Goal: Task Accomplishment & Management: Complete application form

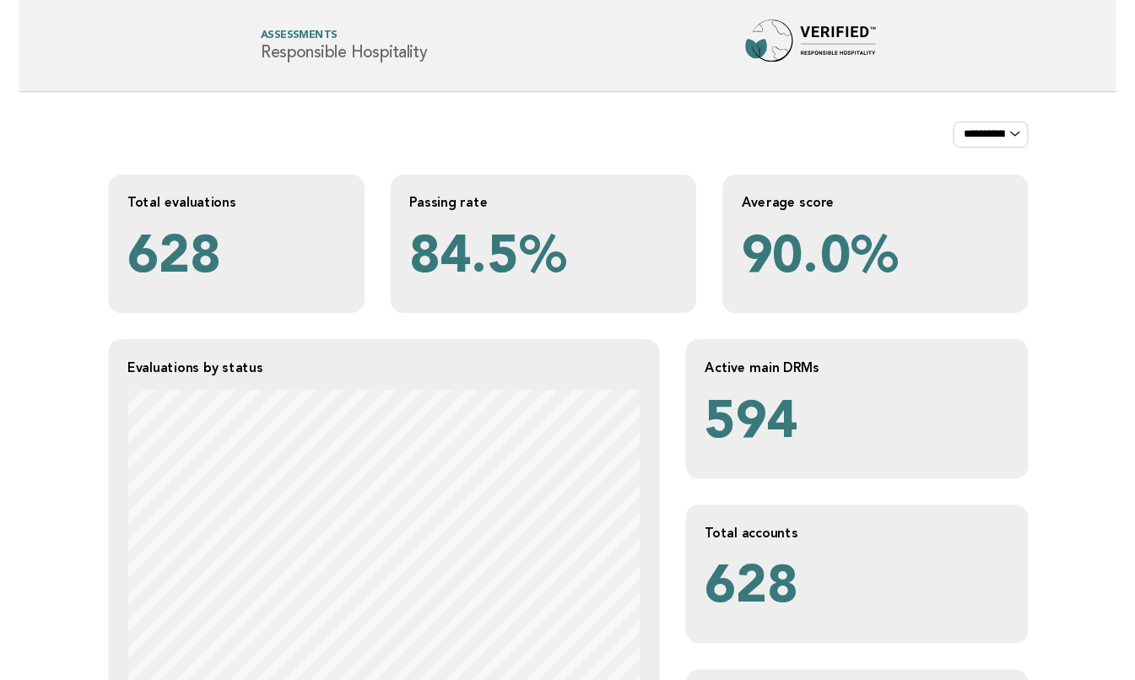
scroll to position [1491, 0]
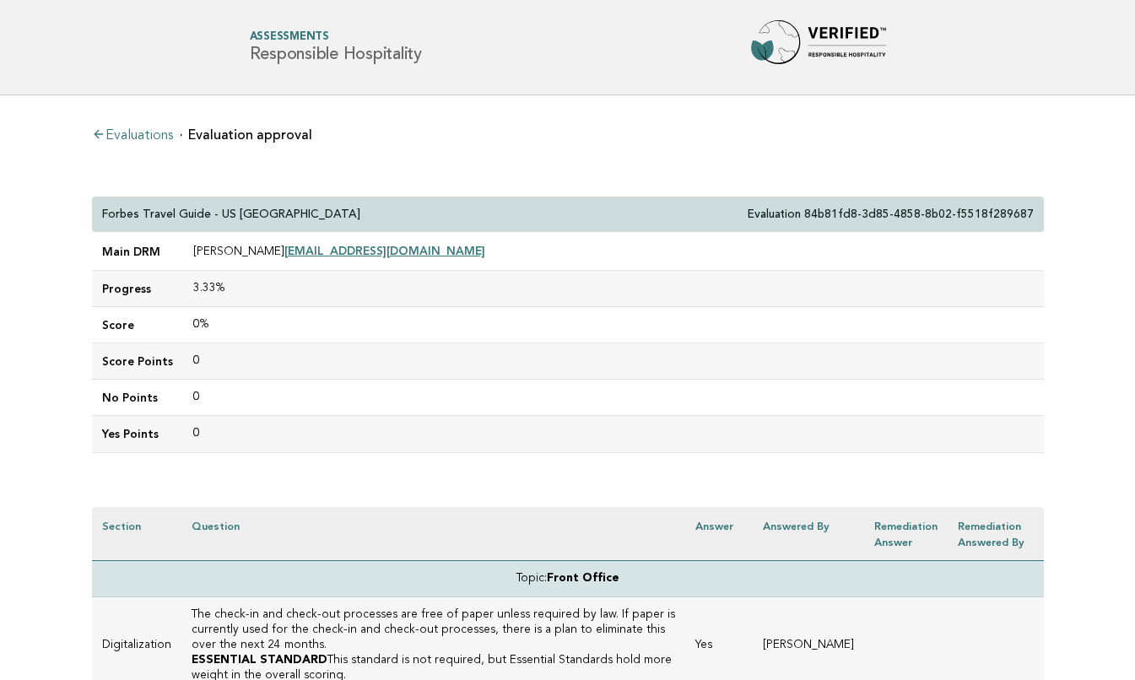
click at [132, 131] on link "Evaluations" at bounding box center [132, 135] width 81 height 13
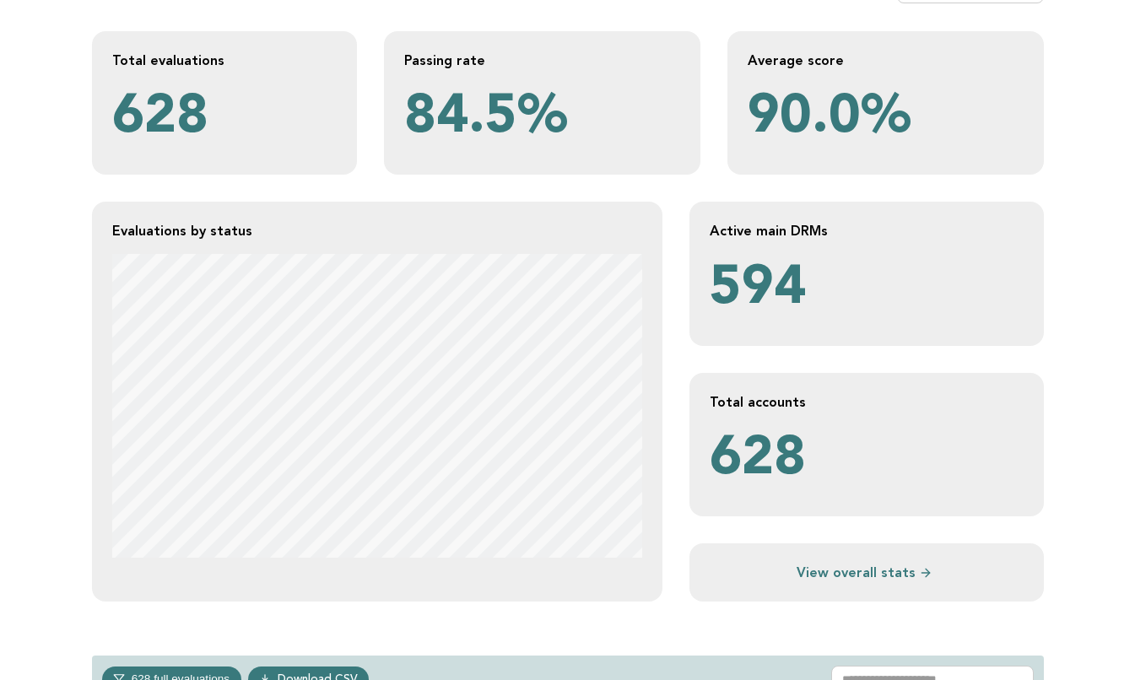
scroll to position [339, 0]
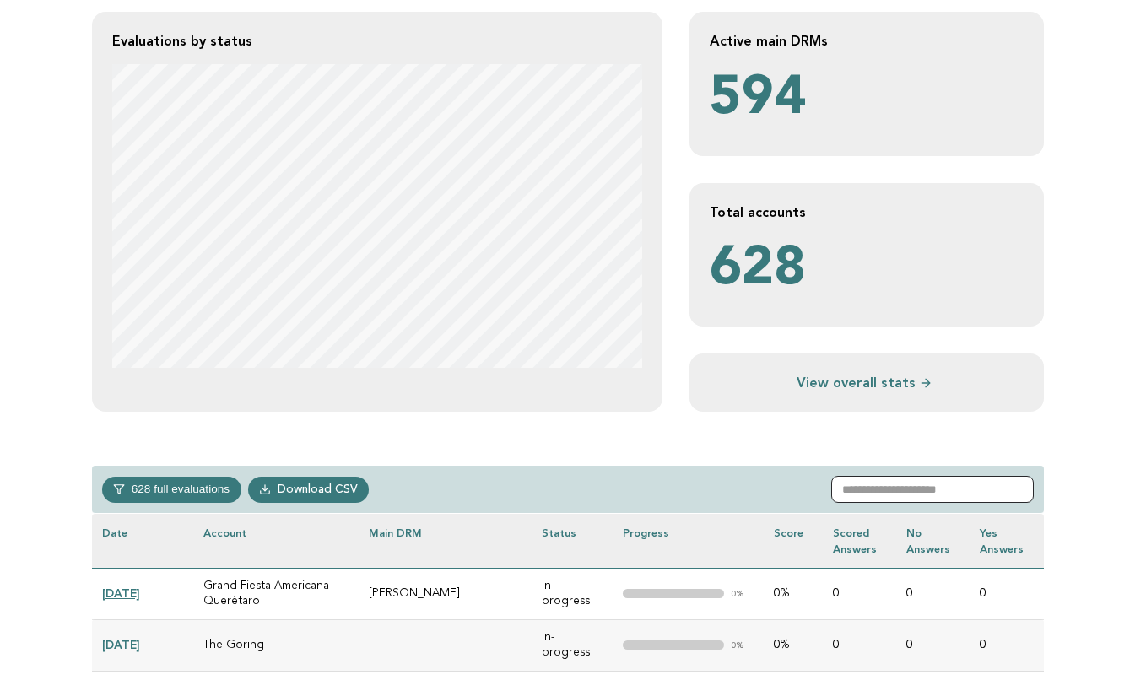
click at [892, 491] on input "text" at bounding box center [932, 489] width 202 height 27
paste input "**********"
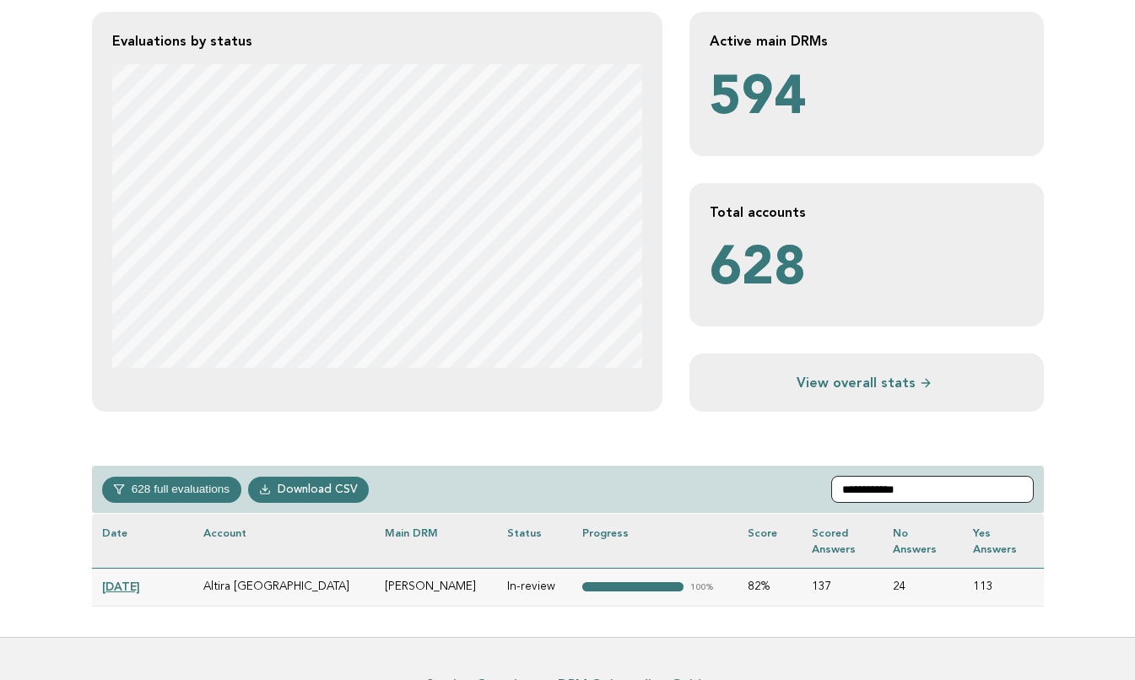
type input "**********"
click at [137, 584] on link "2025-04-28" at bounding box center [121, 586] width 38 height 13
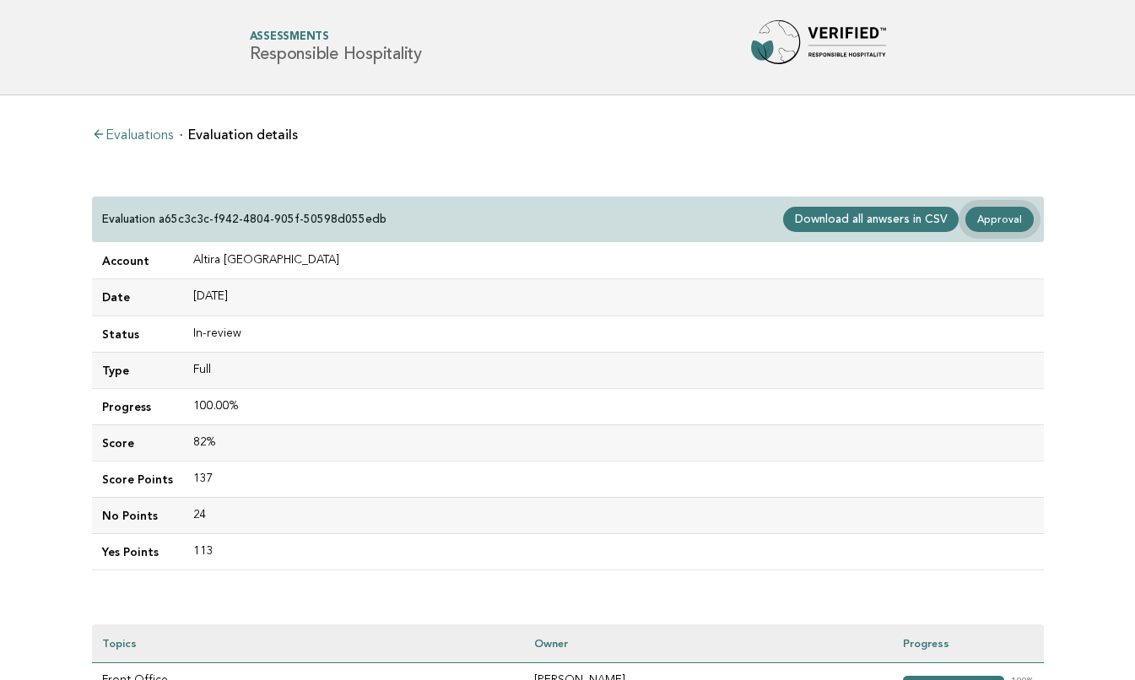
click at [999, 216] on link "Approval" at bounding box center [998, 219] width 67 height 25
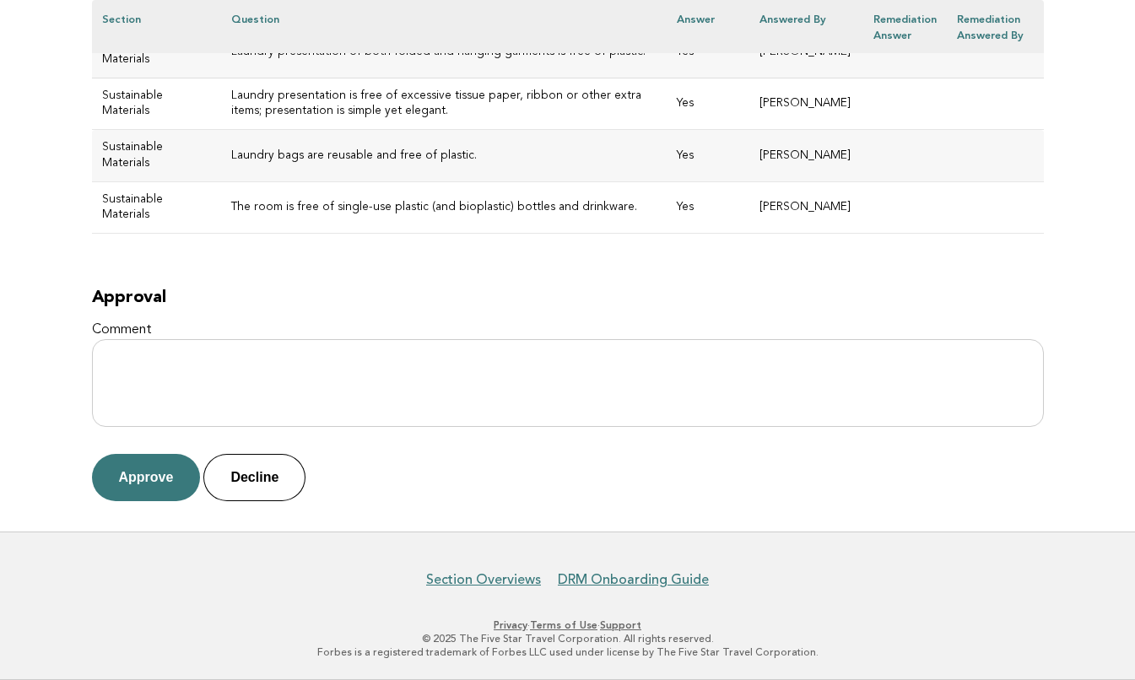
scroll to position [7177, 0]
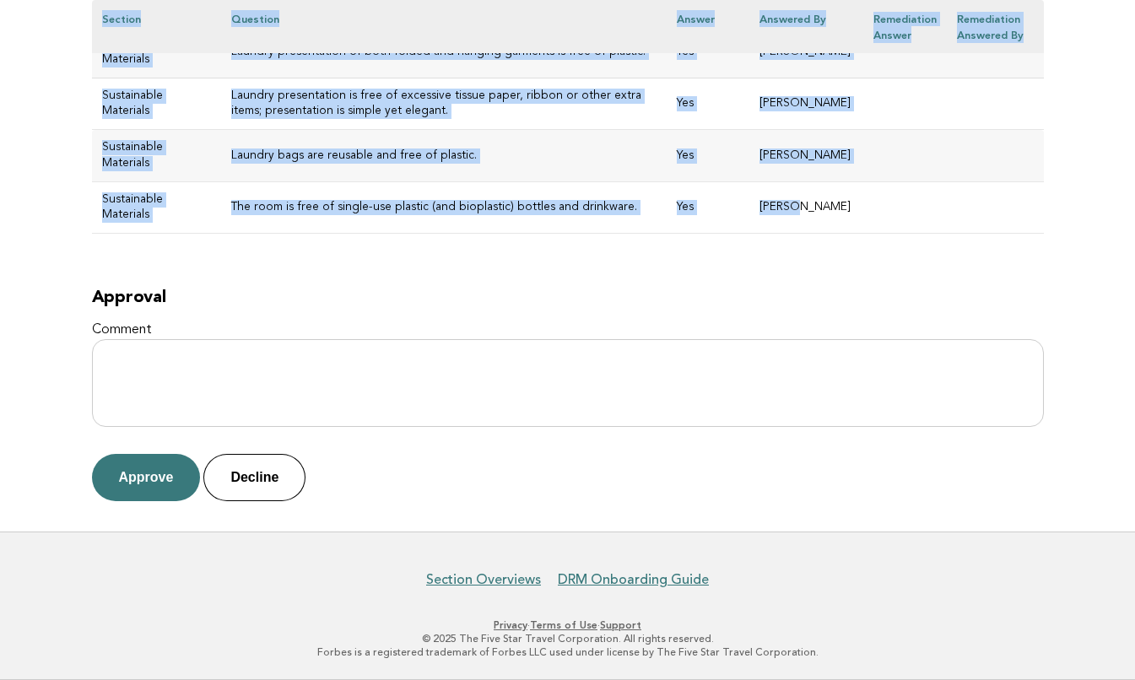
drag, startPoint x: 102, startPoint y: 212, endPoint x: 829, endPoint y: 229, distance: 727.4
copy div "Altira Macau Evaluation a65c3c3c-f942-4804-905f-50598d055edb Main DRM [PERSON_N…"
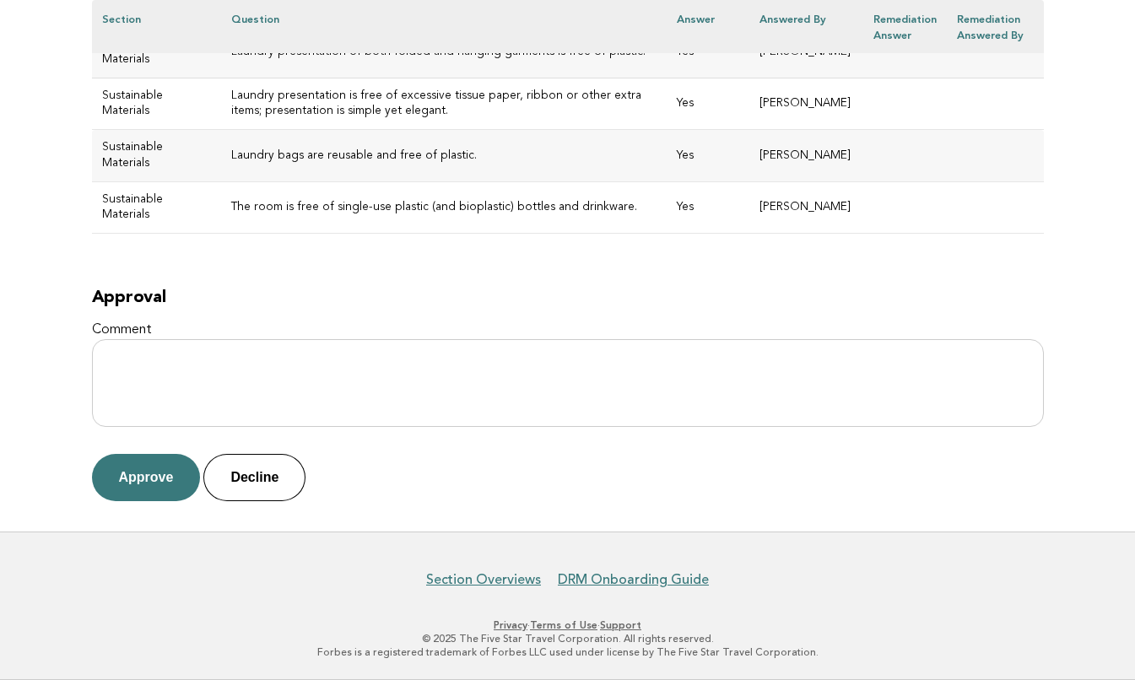
click at [145, 482] on button "Approve" at bounding box center [146, 477] width 109 height 47
